Goal: Navigation & Orientation: Find specific page/section

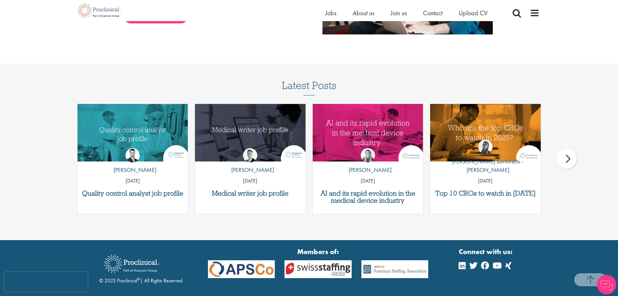
scroll to position [842, 0]
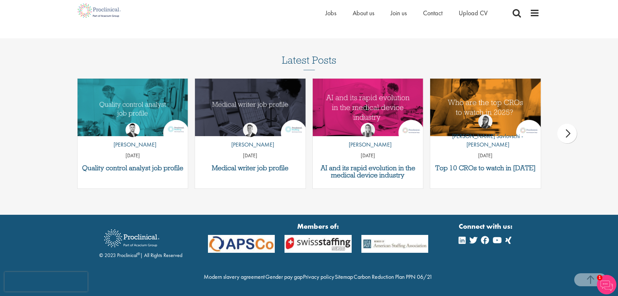
click at [560, 124] on div "next" at bounding box center [566, 133] width 19 height 19
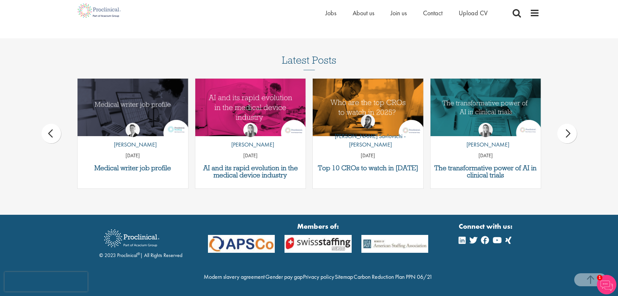
click at [560, 124] on div "next" at bounding box center [566, 133] width 19 height 19
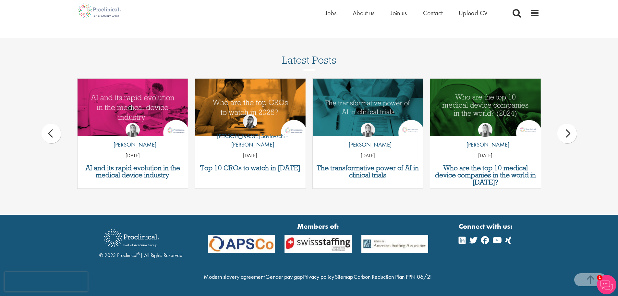
click at [564, 124] on div "next" at bounding box center [566, 133] width 19 height 19
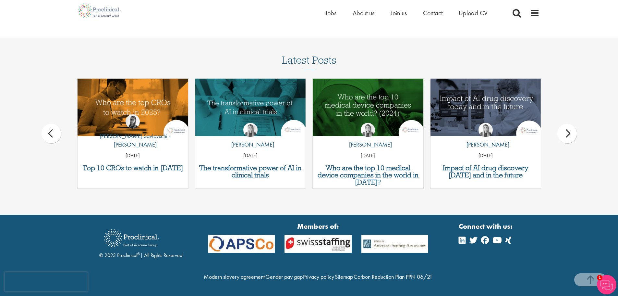
click at [564, 124] on div "next" at bounding box center [566, 133] width 19 height 19
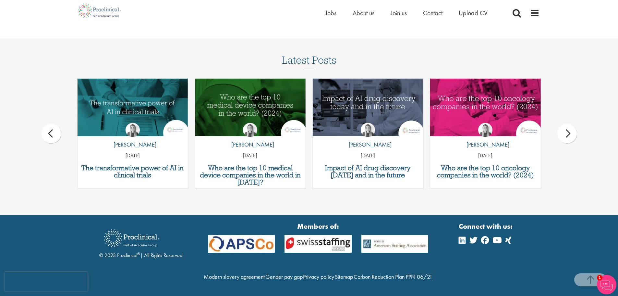
click at [564, 124] on div "next" at bounding box center [566, 133] width 19 height 19
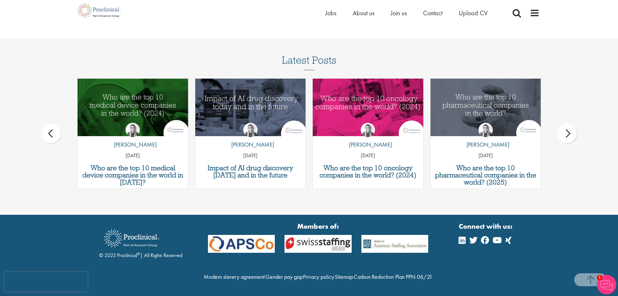
click at [564, 124] on div "next" at bounding box center [566, 133] width 19 height 19
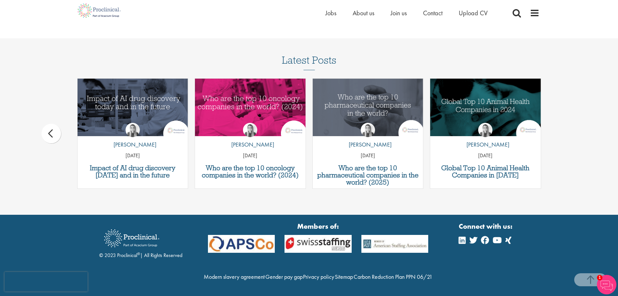
click at [564, 121] on div "Latest Posts Quality control analyst job profile by Joshua Godden 14 Aug 25 Med…" at bounding box center [309, 125] width 618 height 140
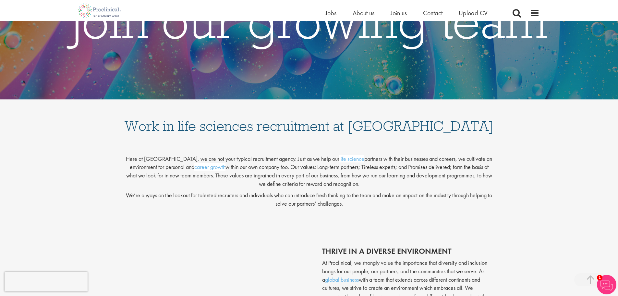
scroll to position [0, 0]
